Goal: Information Seeking & Learning: Learn about a topic

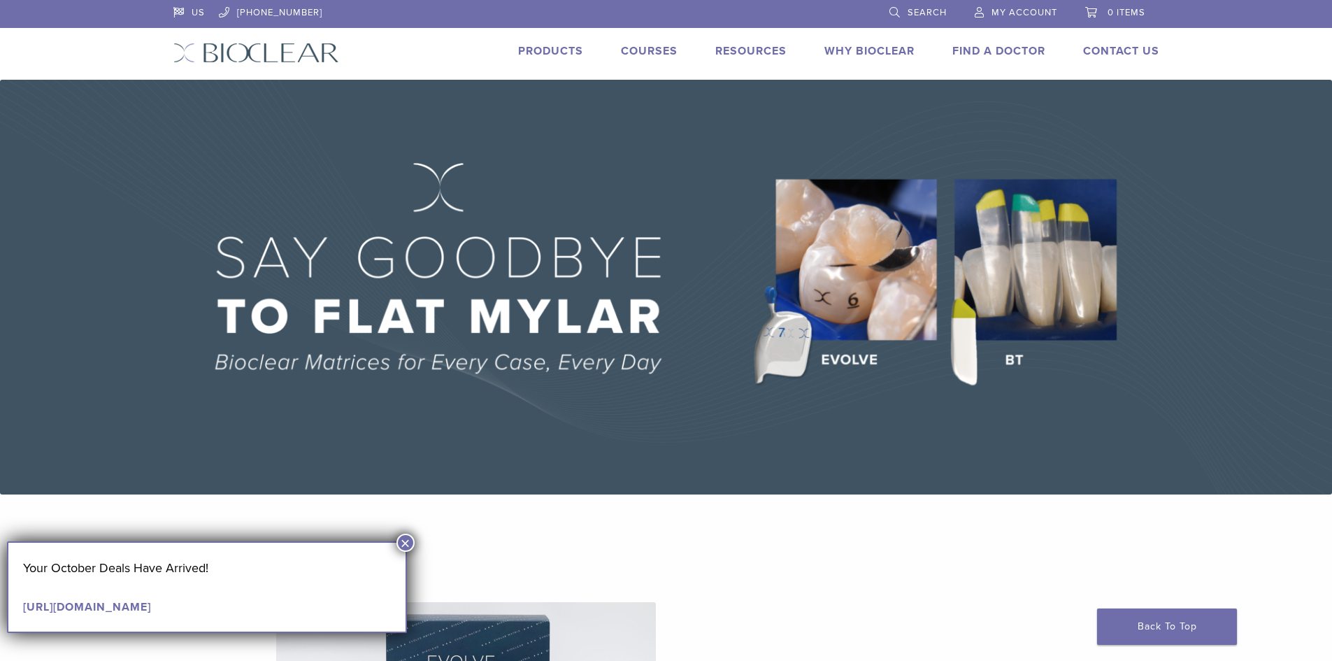
scroll to position [70, 0]
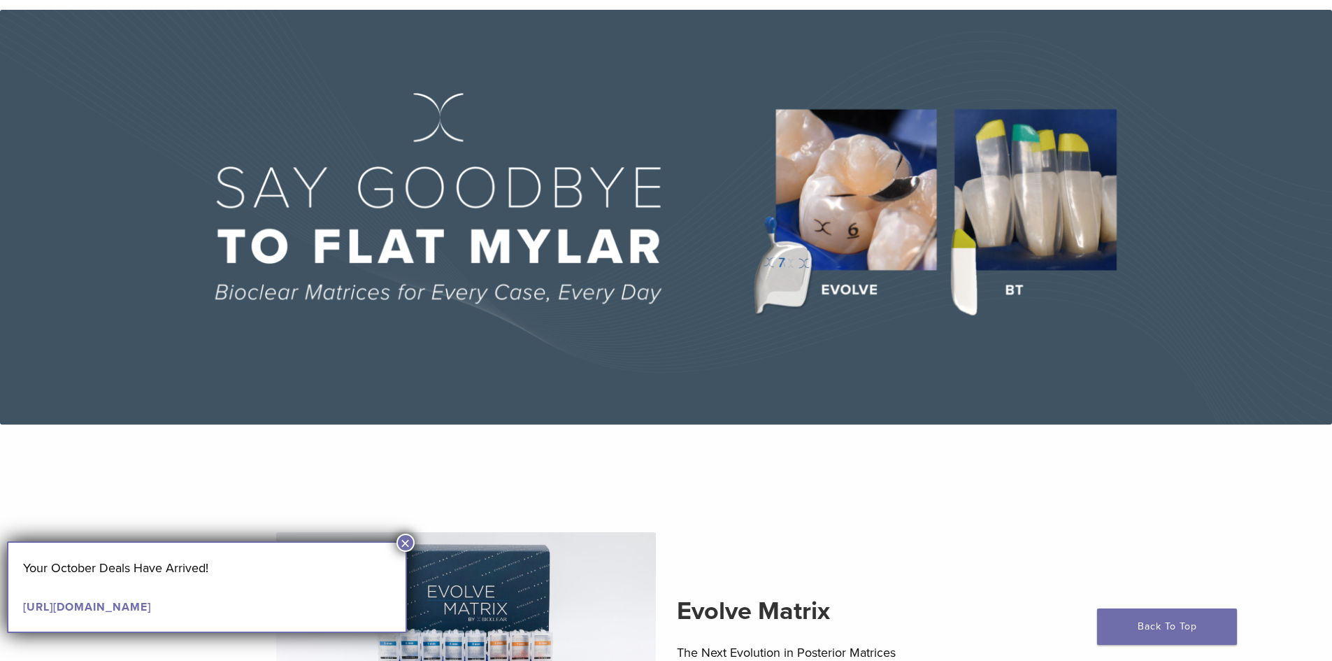
click at [407, 542] on button "×" at bounding box center [405, 543] width 18 height 18
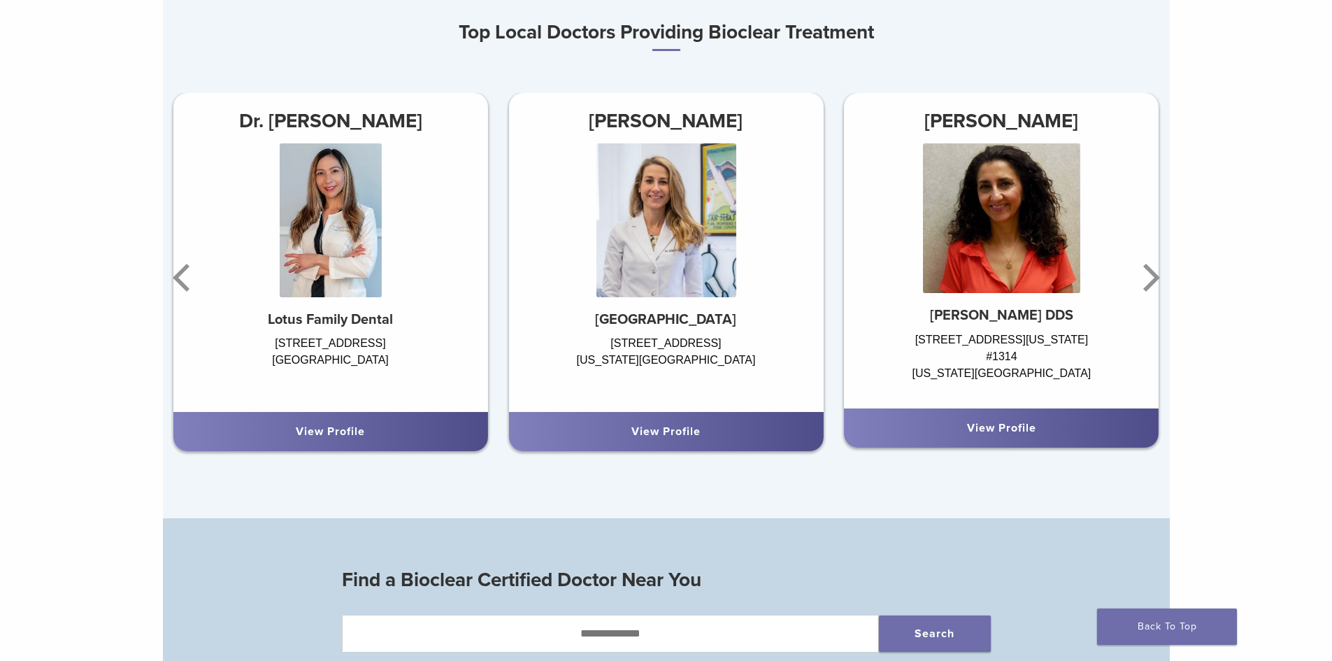
scroll to position [909, 0]
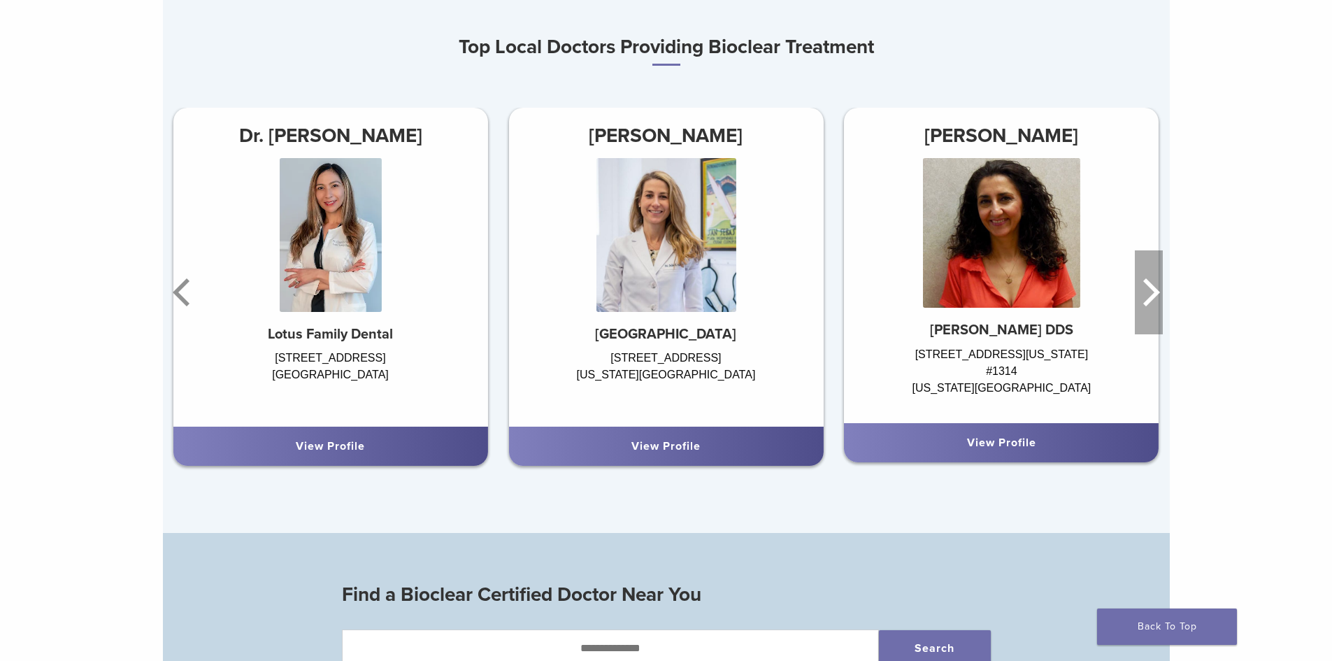
click at [1151, 296] on icon "Next" at bounding box center [1149, 292] width 28 height 84
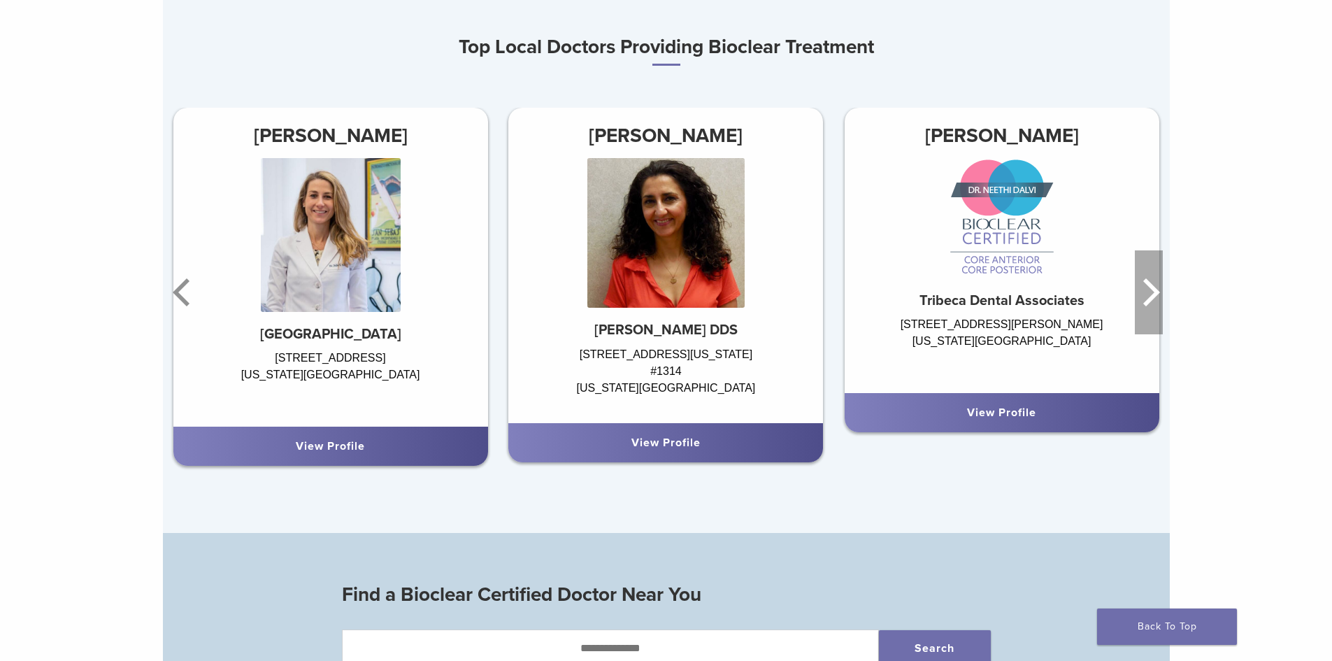
click at [1151, 293] on icon "Next" at bounding box center [1149, 292] width 28 height 84
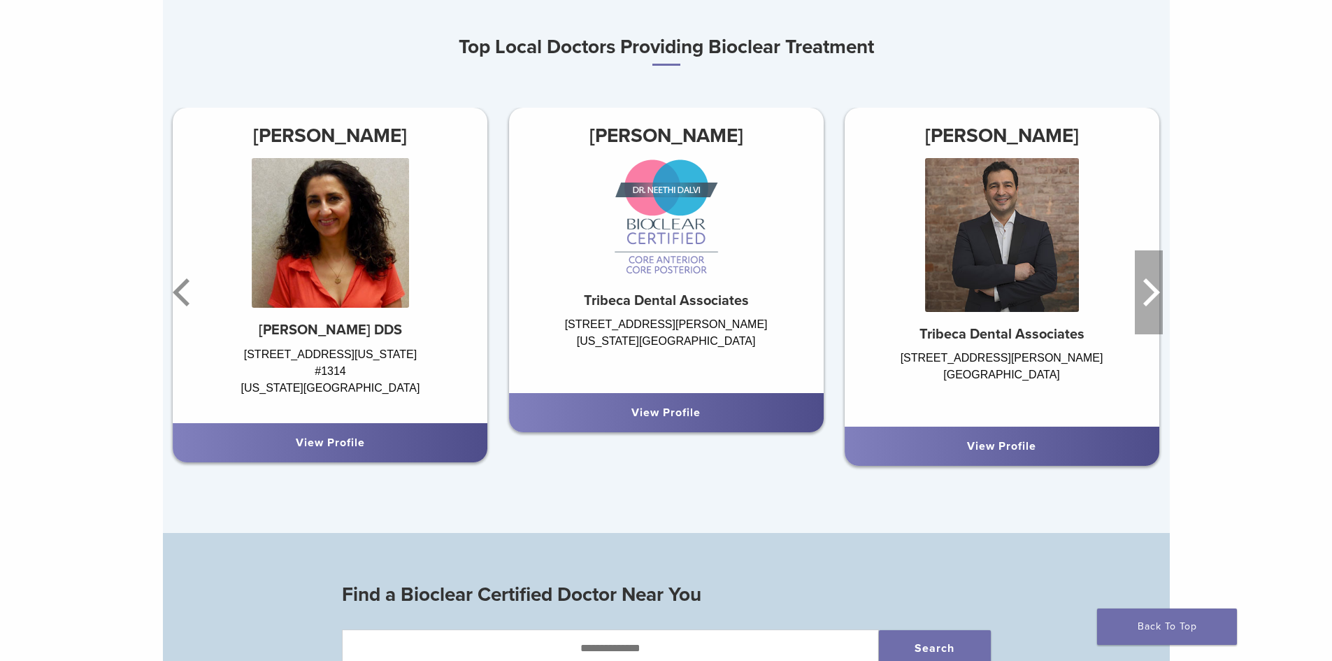
click at [1151, 293] on icon "Next" at bounding box center [1149, 292] width 28 height 84
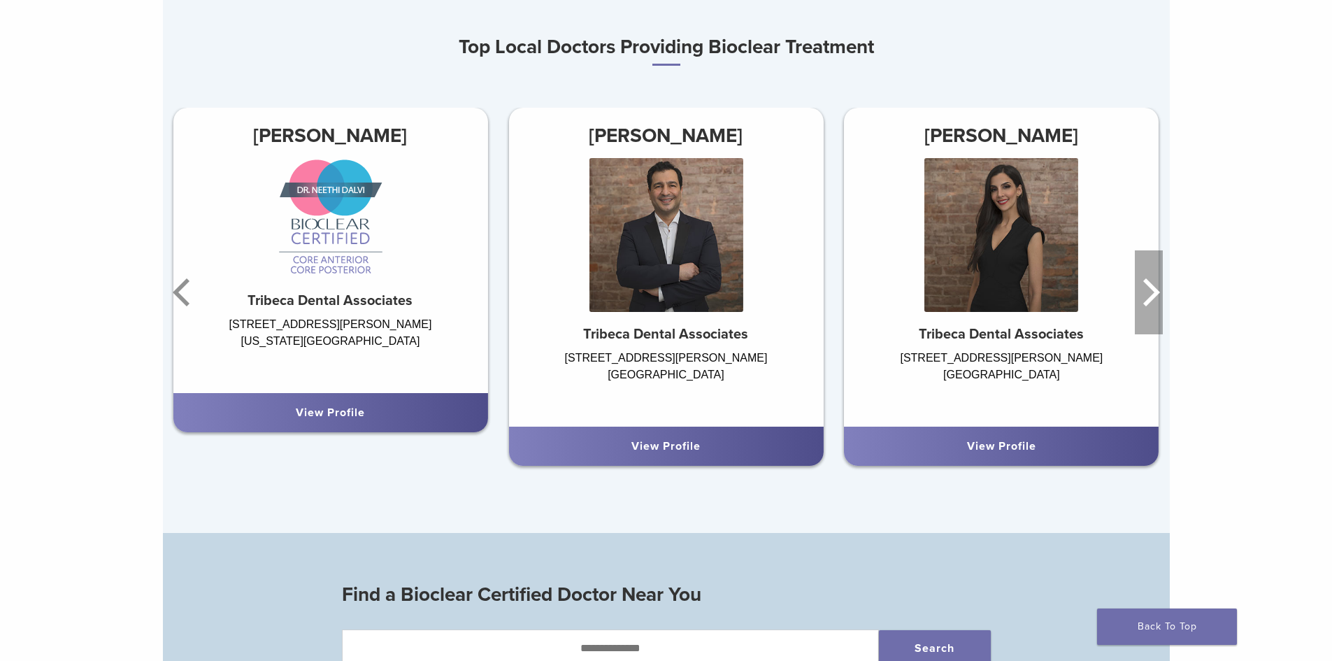
click at [1151, 293] on icon "Next" at bounding box center [1149, 292] width 28 height 84
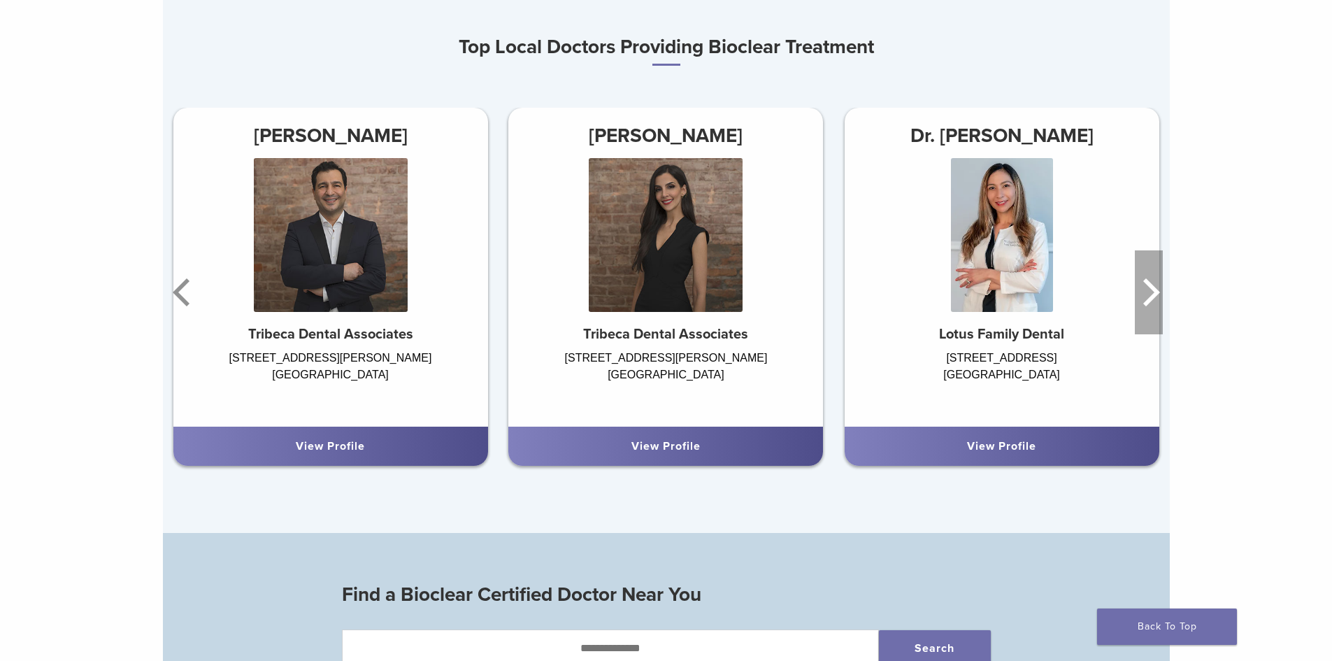
click at [1151, 293] on icon "Next" at bounding box center [1149, 292] width 28 height 84
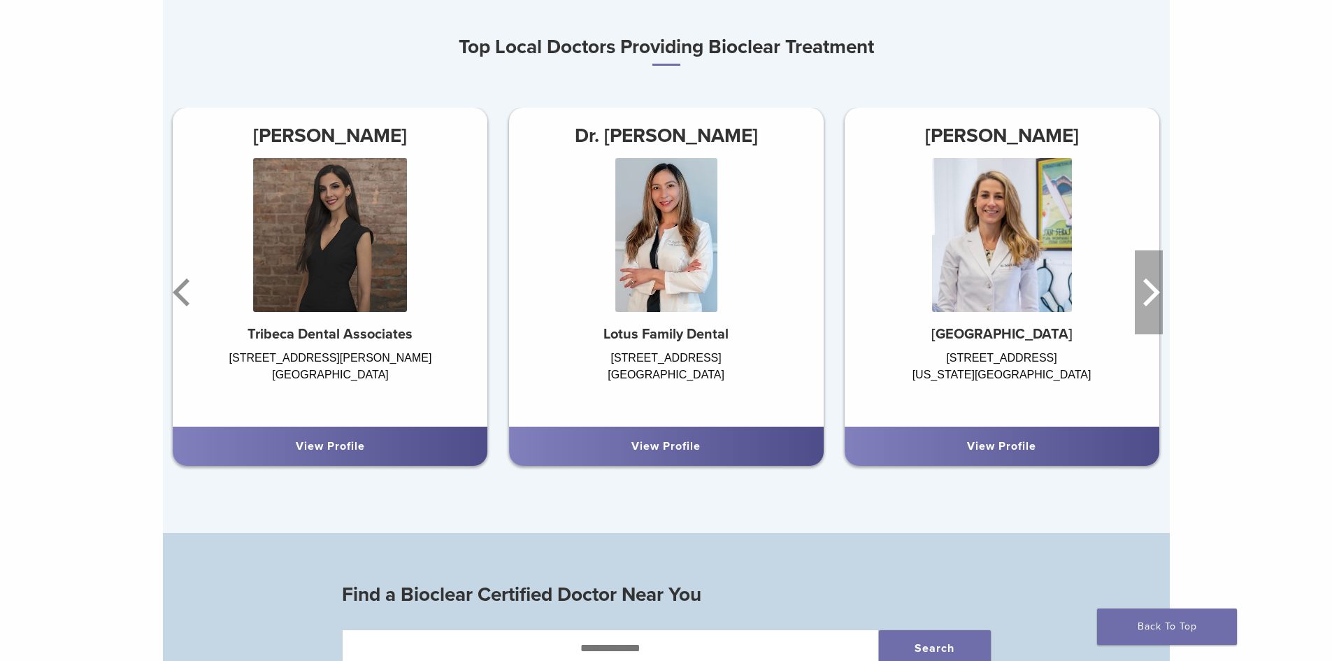
click at [1151, 293] on icon "Next" at bounding box center [1149, 292] width 28 height 84
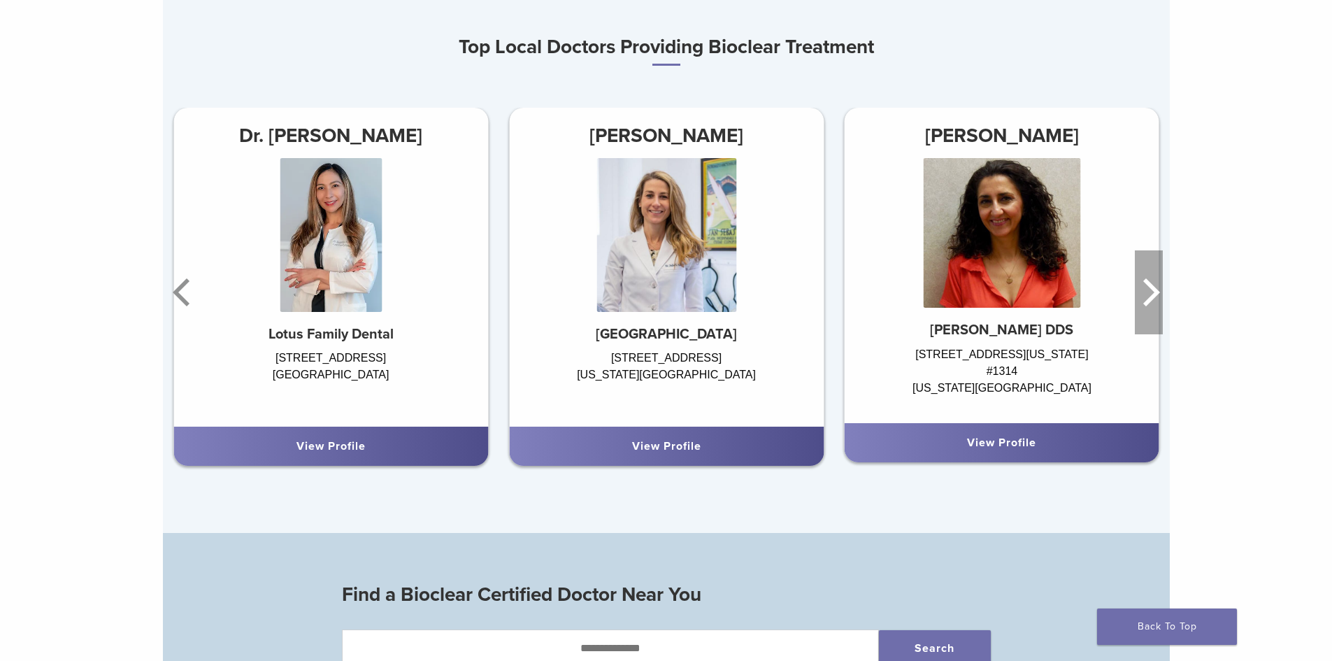
click at [1151, 293] on icon "Next" at bounding box center [1149, 292] width 28 height 84
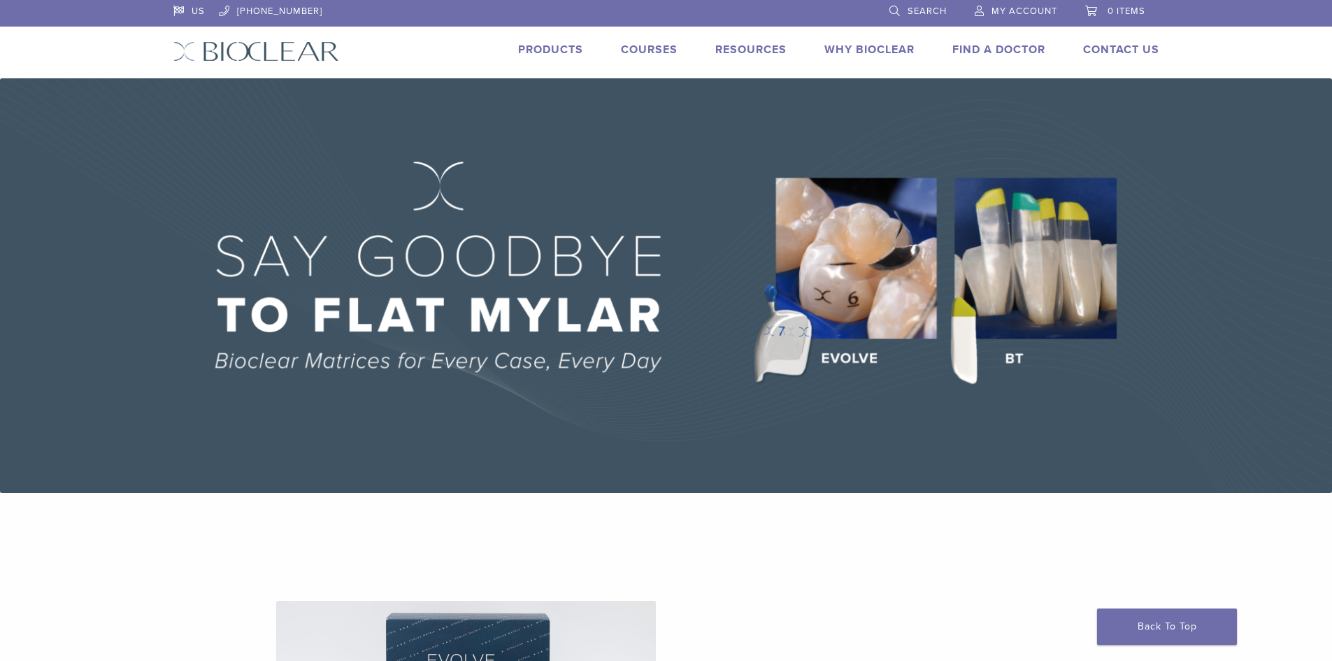
scroll to position [0, 0]
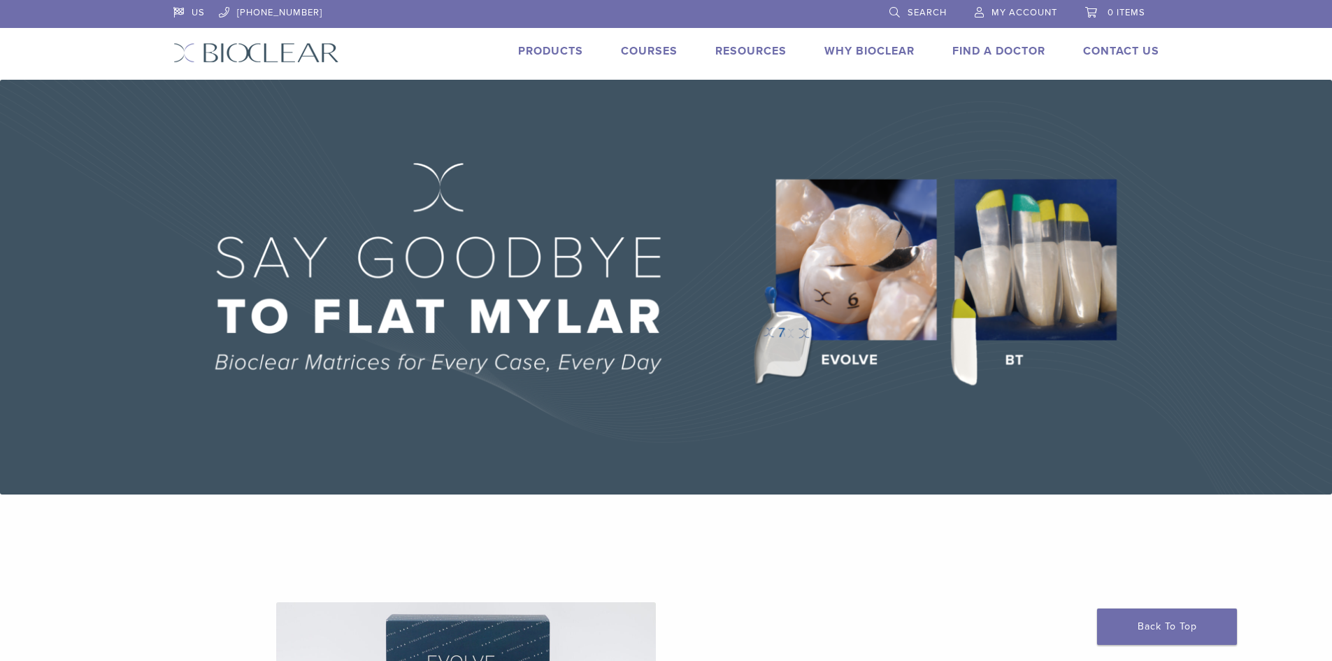
click at [545, 45] on link "Products" at bounding box center [550, 51] width 65 height 14
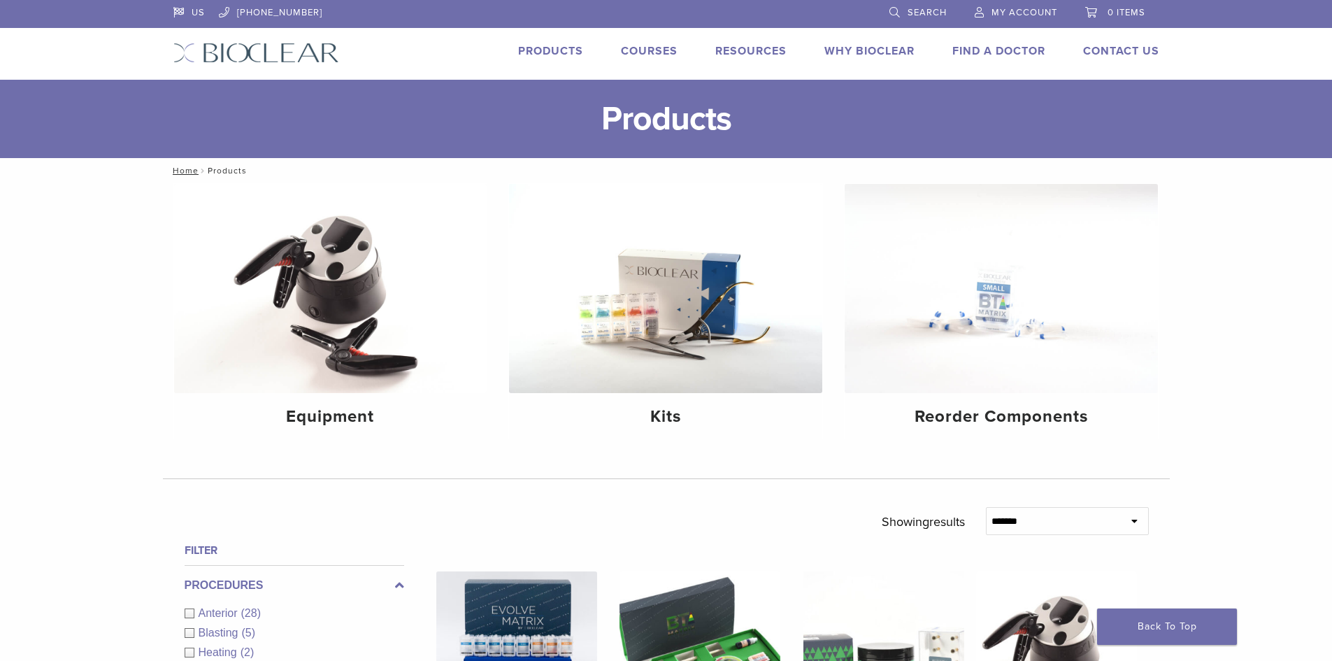
click at [664, 49] on link "Courses" at bounding box center [649, 51] width 57 height 14
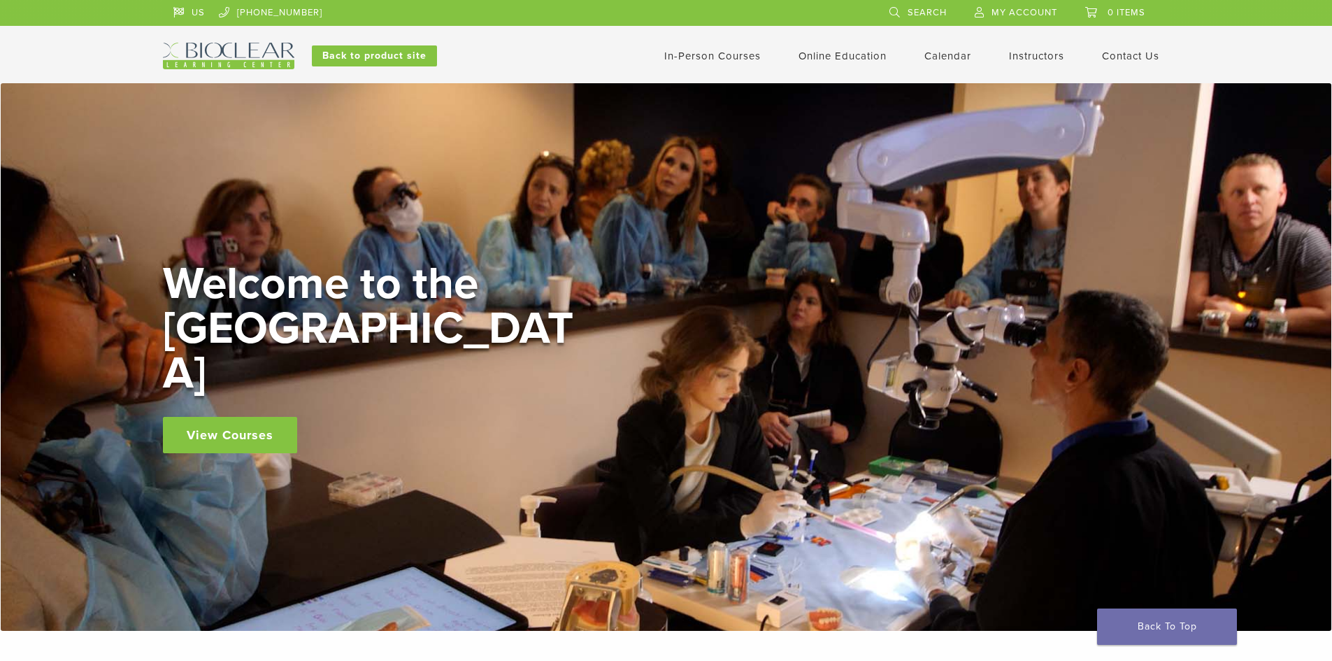
click at [727, 57] on link "In-Person Courses" at bounding box center [712, 56] width 96 height 13
click at [216, 59] on img at bounding box center [228, 56] width 131 height 27
click at [236, 53] on img at bounding box center [228, 56] width 131 height 27
click at [403, 54] on link "Back to product site" at bounding box center [374, 55] width 125 height 21
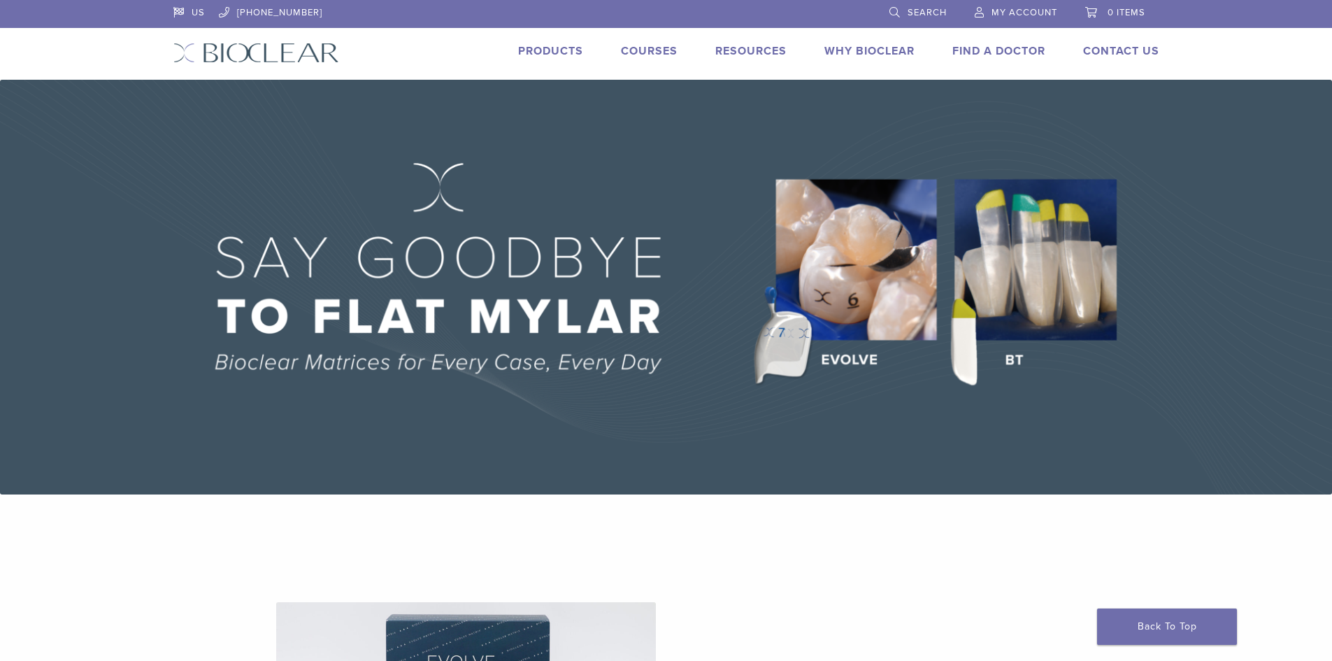
click at [550, 49] on link "Products" at bounding box center [550, 51] width 65 height 14
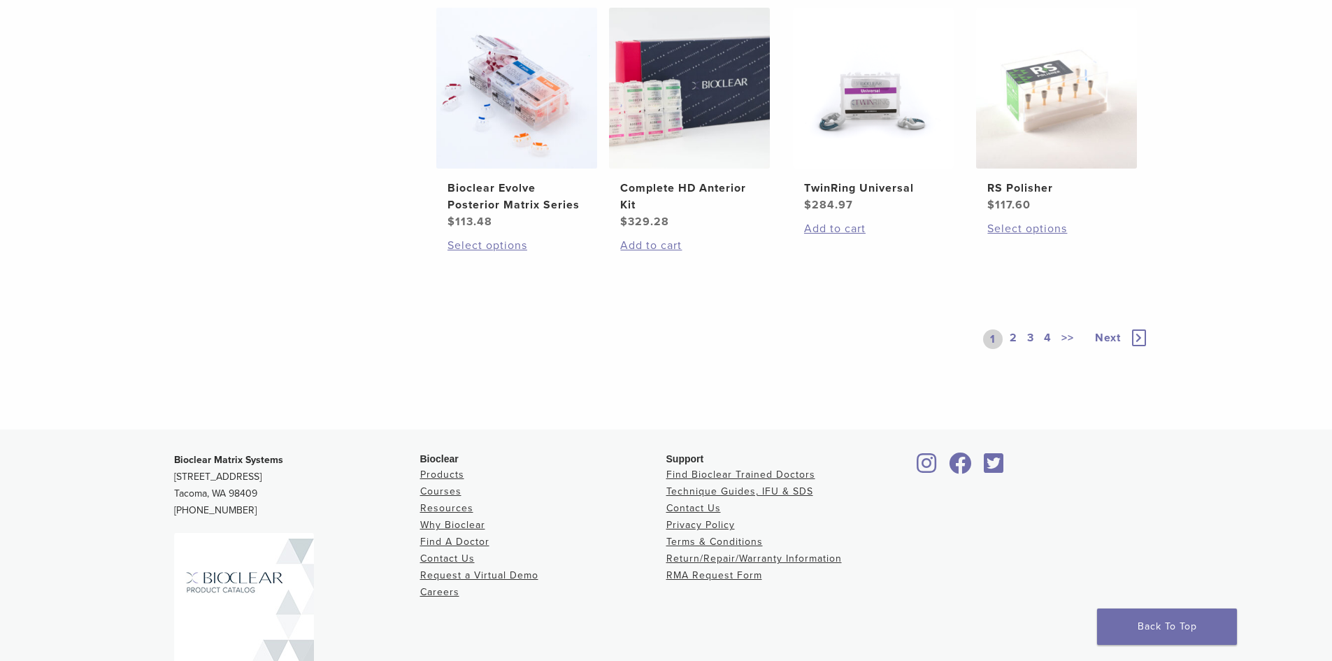
scroll to position [1119, 0]
click at [1104, 336] on span "Next" at bounding box center [1108, 336] width 26 height 14
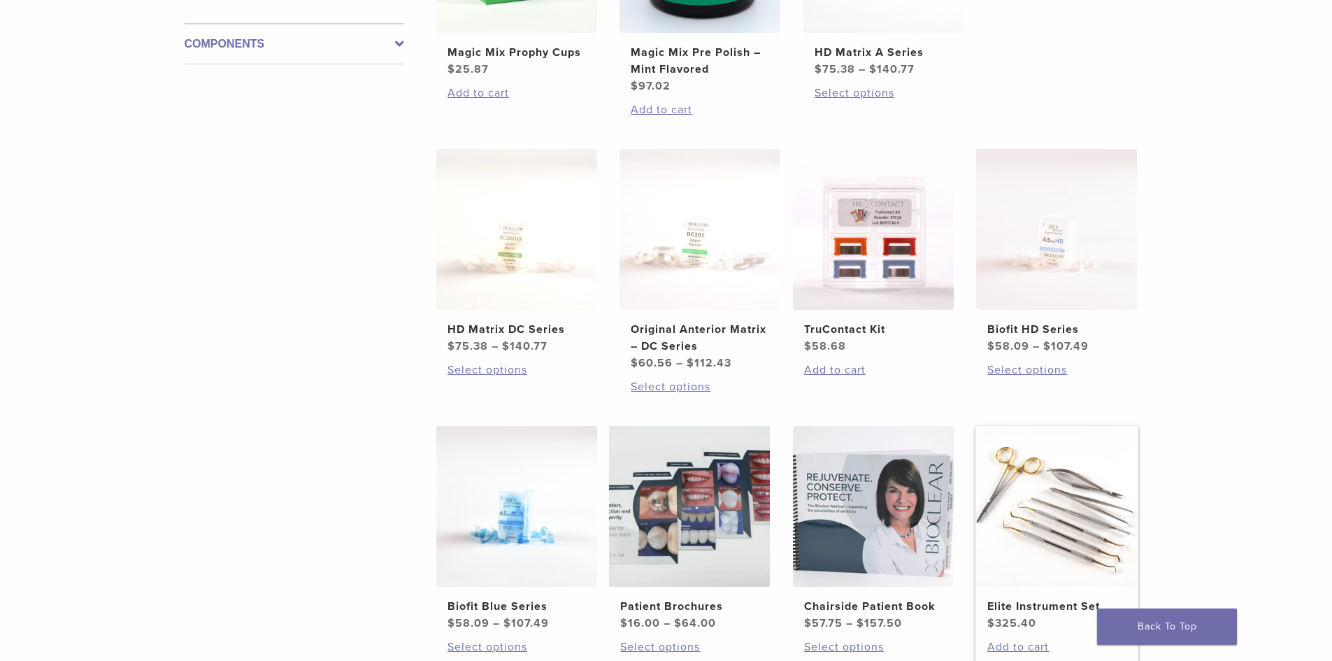
scroll to position [839, 0]
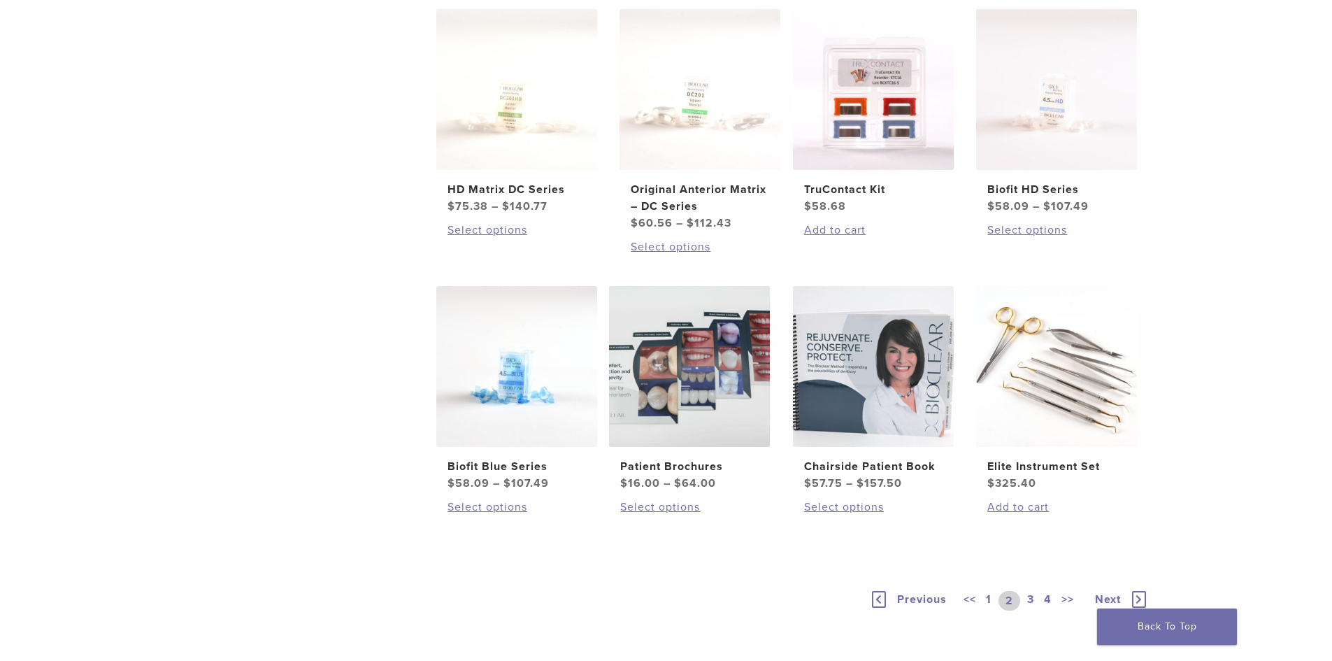
click at [1033, 599] on link "3" at bounding box center [1030, 601] width 13 height 20
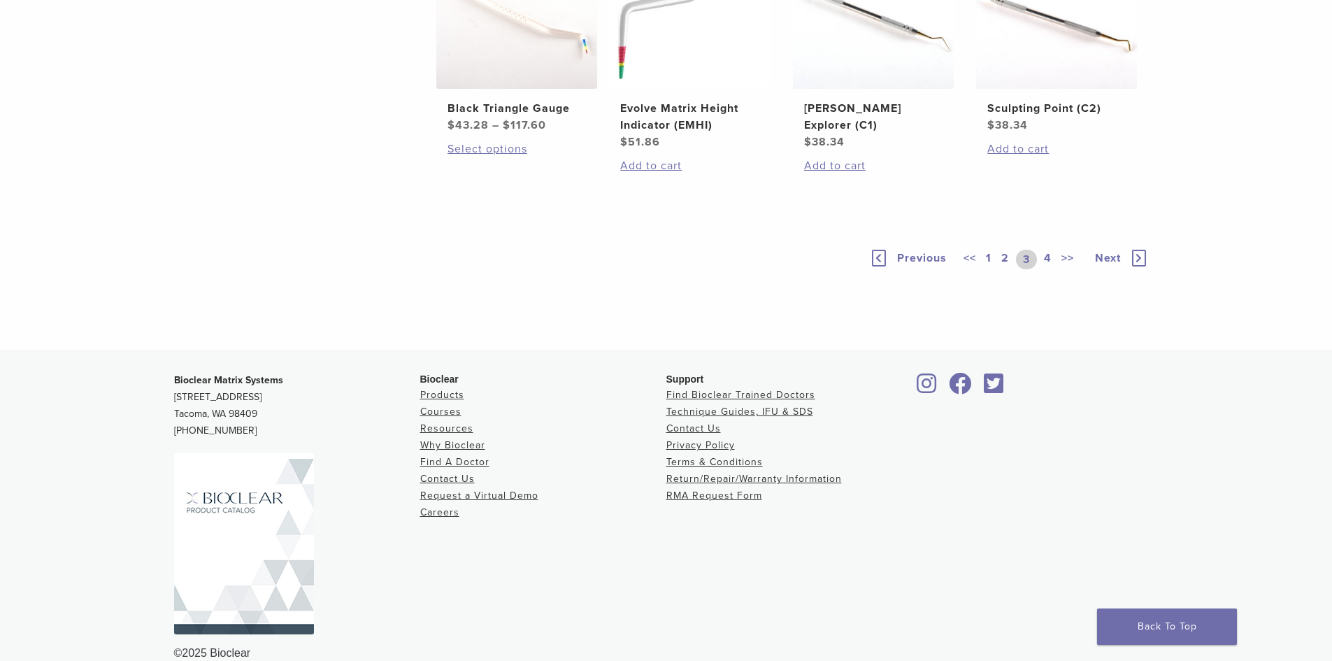
scroll to position [1049, 0]
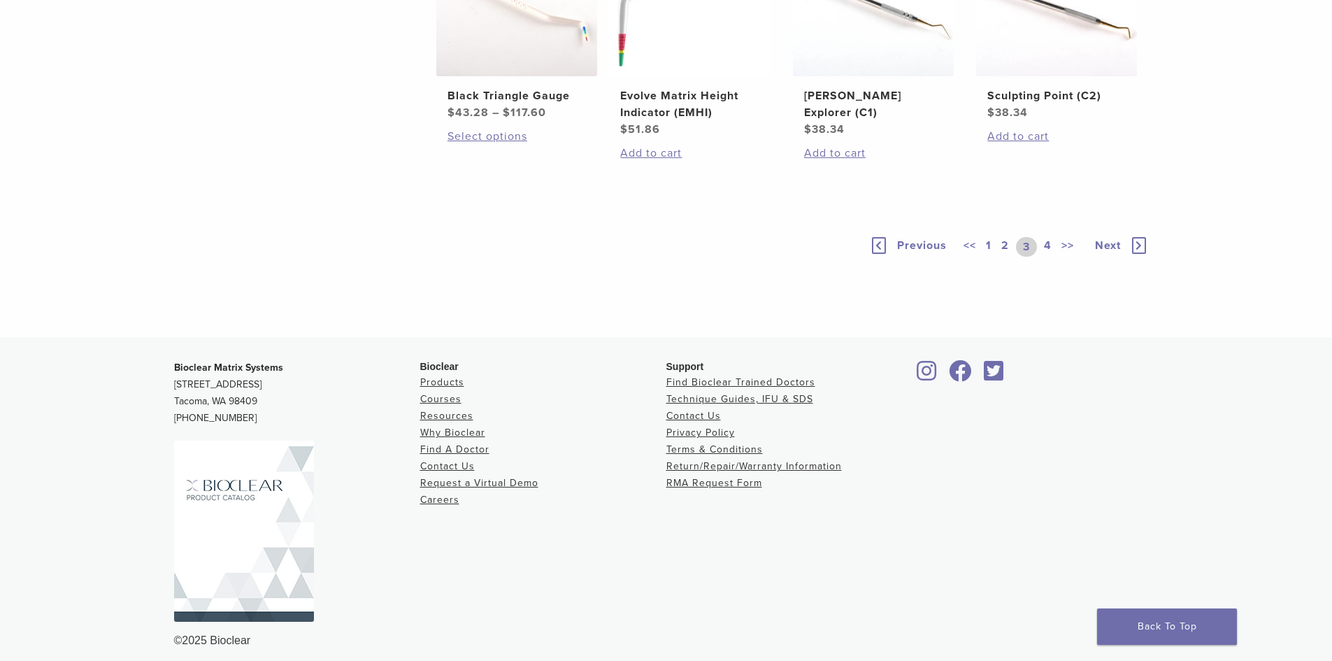
click at [1047, 257] on link "4" at bounding box center [1047, 247] width 13 height 20
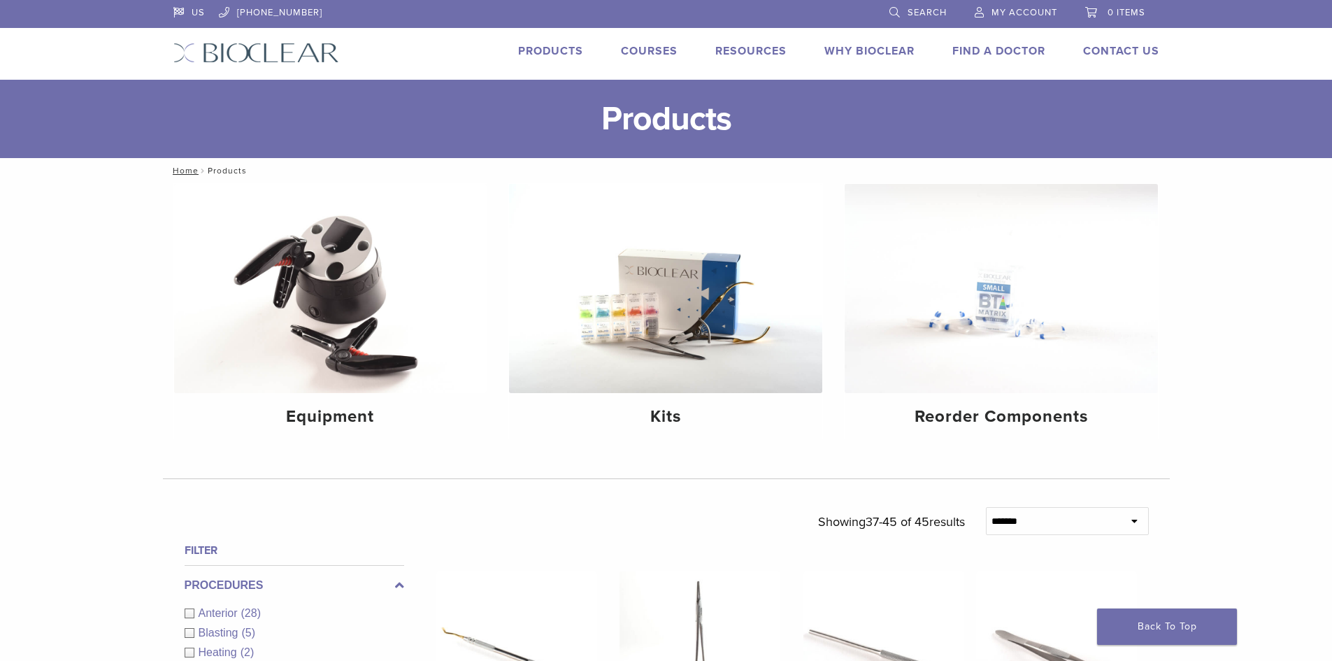
click at [545, 44] on link "Products" at bounding box center [550, 51] width 65 height 14
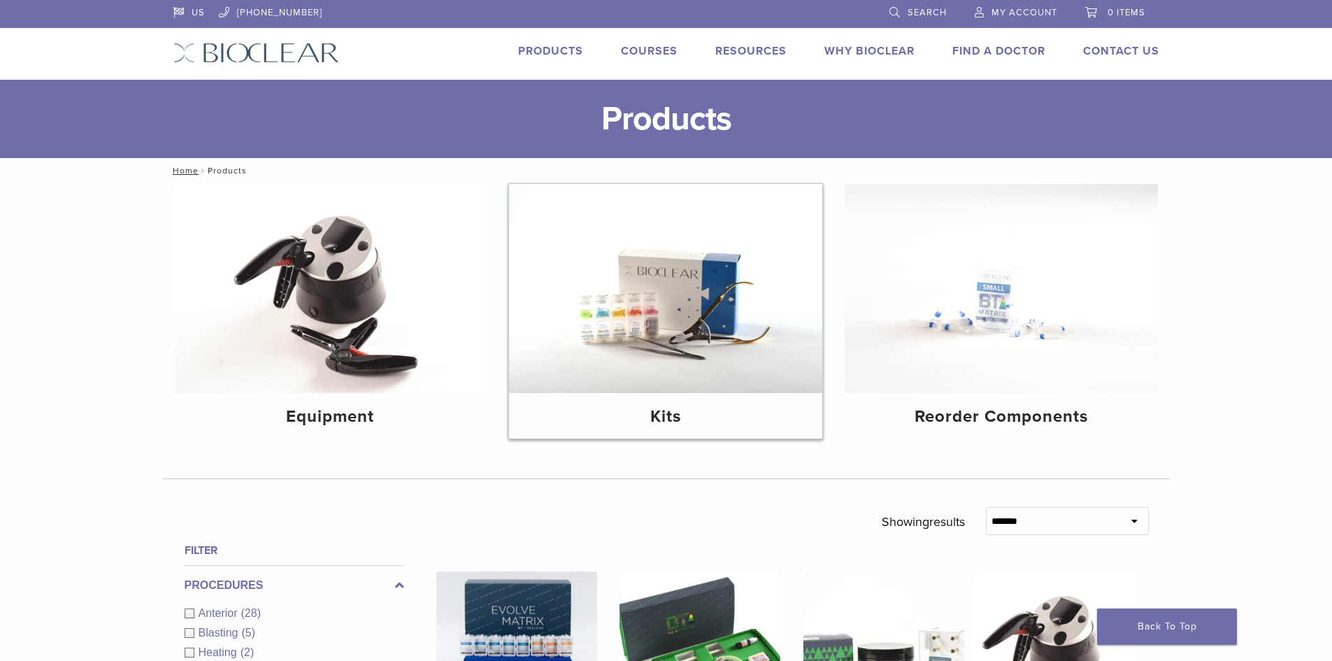
click at [705, 359] on img at bounding box center [665, 288] width 313 height 209
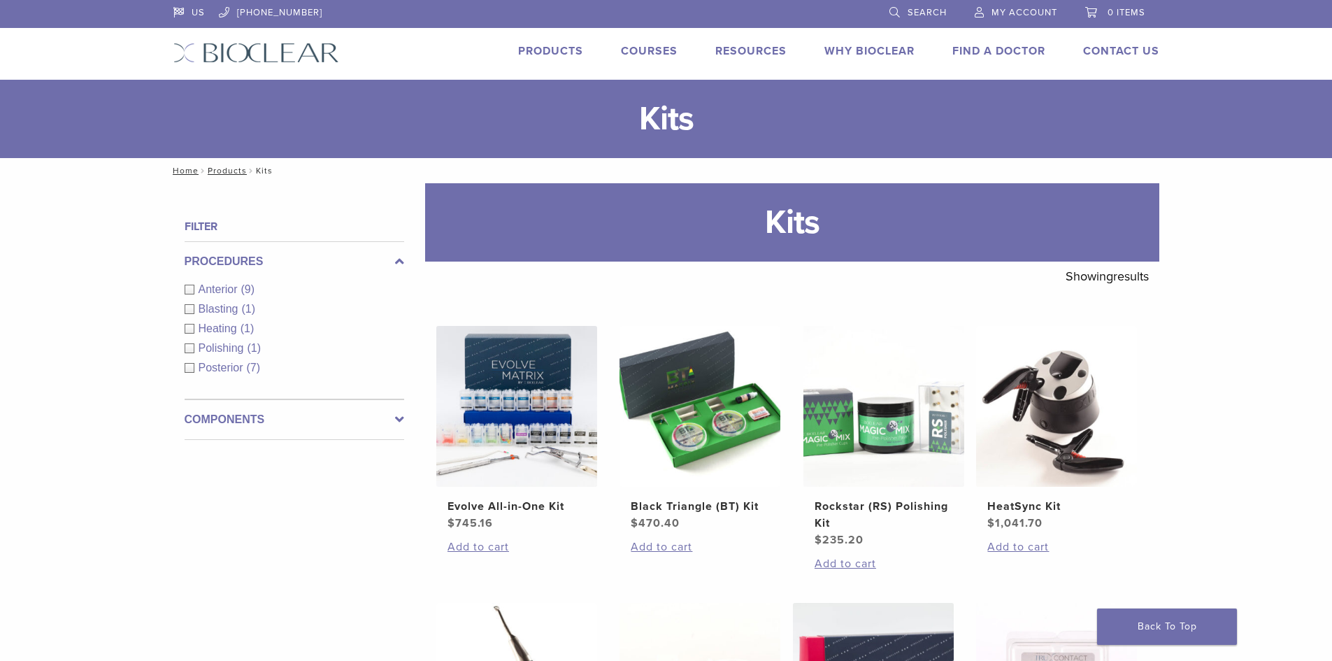
click at [567, 48] on link "Products" at bounding box center [550, 51] width 65 height 14
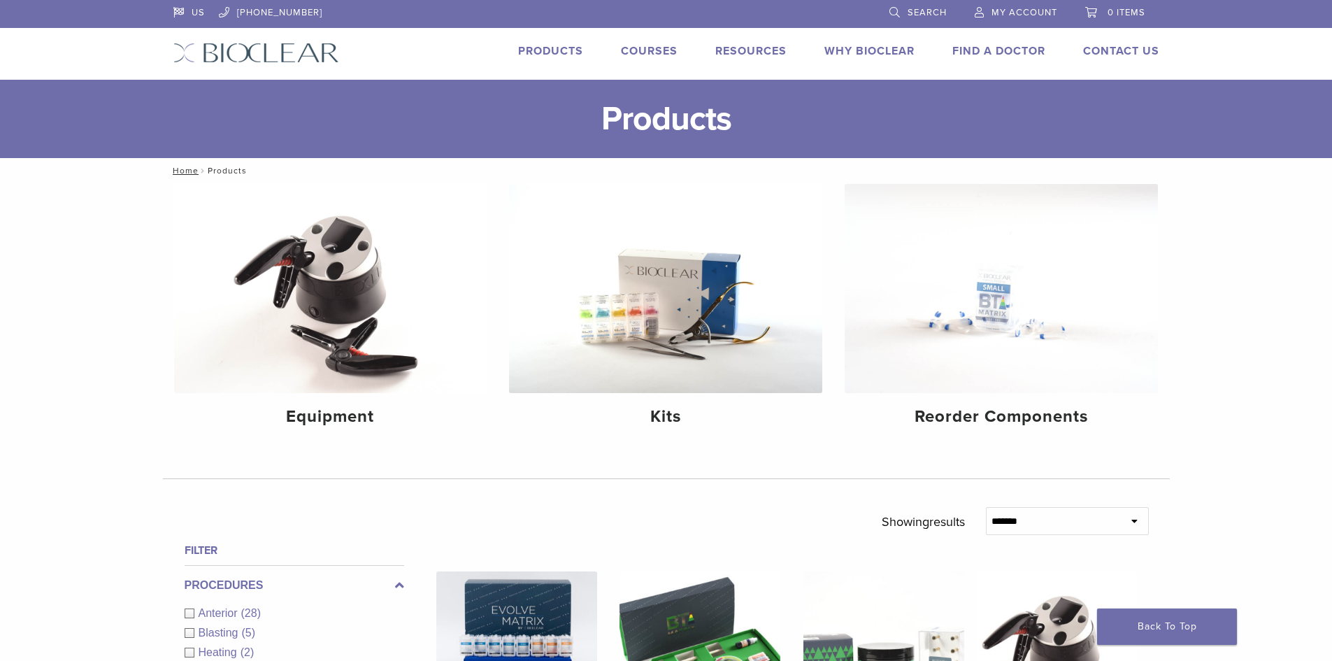
click at [549, 49] on link "Products" at bounding box center [550, 51] width 65 height 14
click at [639, 47] on link "Courses" at bounding box center [649, 51] width 57 height 14
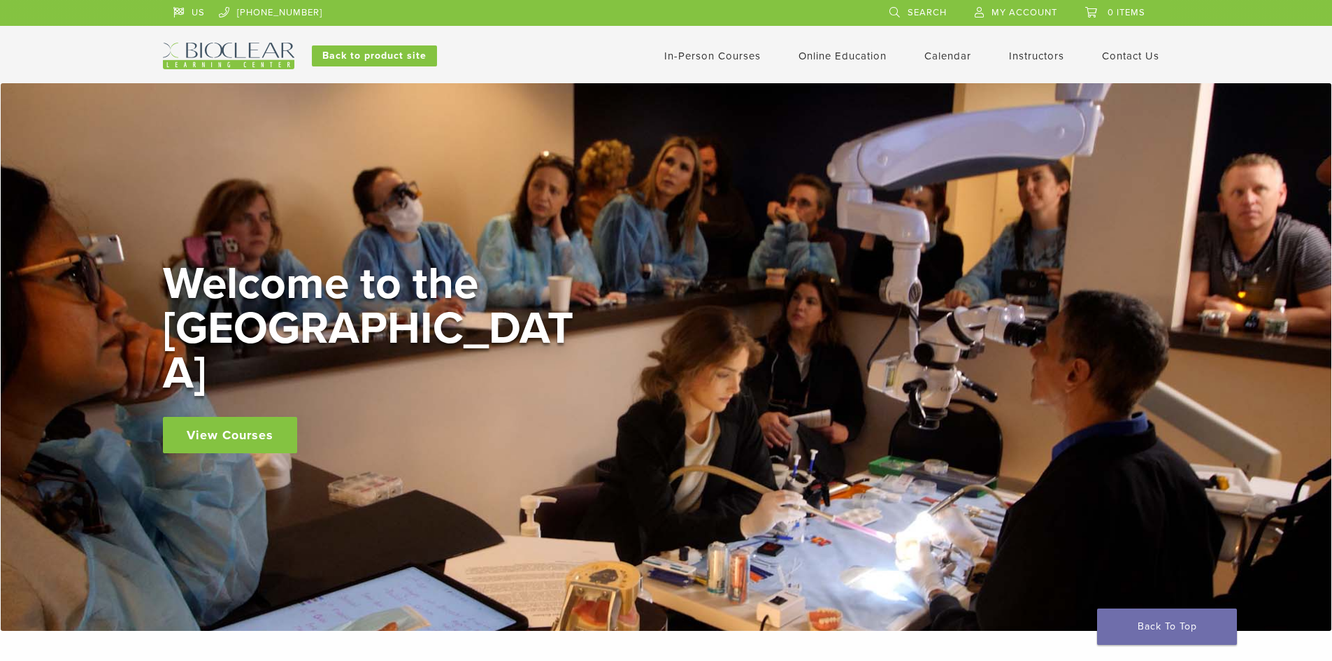
click at [1038, 56] on link "Instructors" at bounding box center [1036, 56] width 55 height 13
